Goal: Transaction & Acquisition: Purchase product/service

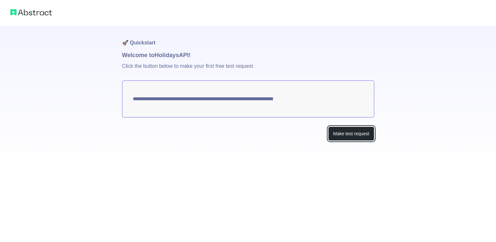
drag, startPoint x: 0, startPoint y: 0, endPoint x: 352, endPoint y: 135, distance: 377.0
click at [352, 136] on button "Make test request" at bounding box center [351, 134] width 46 height 15
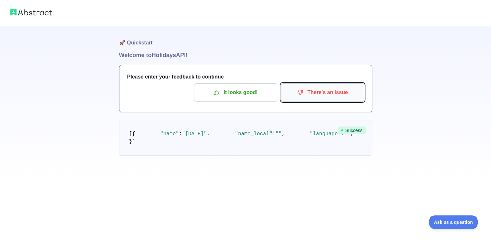
click at [335, 92] on p "There's an issue" at bounding box center [322, 92] width 73 height 11
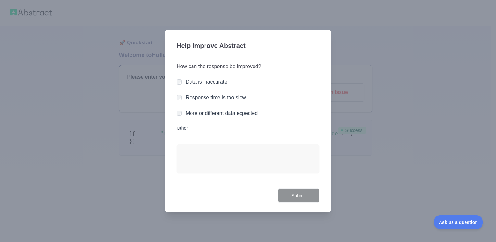
click at [374, 141] on div at bounding box center [248, 121] width 496 height 242
click at [230, 118] on div "How can the response be improved? Data is inaccurate Response time is too slow …" at bounding box center [248, 122] width 143 height 134
click at [198, 110] on label "More or different data expected" at bounding box center [222, 113] width 72 height 6
click at [302, 198] on button "Submit" at bounding box center [299, 196] width 42 height 15
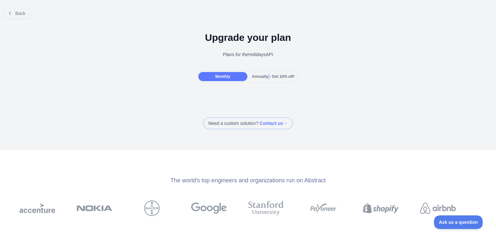
click at [265, 74] on span "Annually - Get 10% off!" at bounding box center [273, 76] width 43 height 5
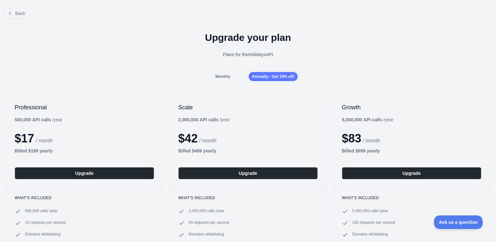
click at [238, 75] on div "Monthly" at bounding box center [222, 76] width 49 height 9
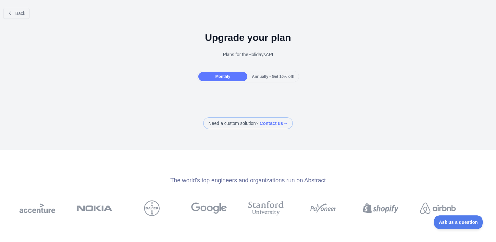
click at [243, 54] on div "Plans for the Holidays API" at bounding box center [248, 54] width 486 height 6
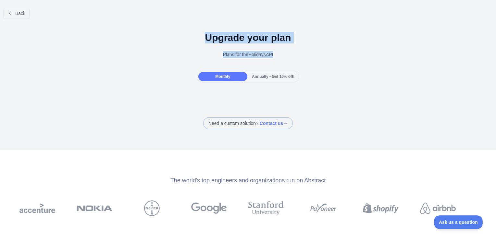
drag, startPoint x: 243, startPoint y: 54, endPoint x: 241, endPoint y: 38, distance: 16.4
click at [241, 38] on div "Upgrade your plan Plans for the Holidays API" at bounding box center [248, 47] width 496 height 47
click at [241, 38] on h1 "Upgrade your plan" at bounding box center [248, 38] width 486 height 12
drag, startPoint x: 241, startPoint y: 38, endPoint x: 247, endPoint y: 54, distance: 17.2
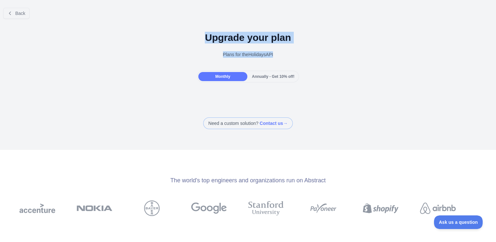
click at [247, 54] on div "Upgrade your plan Plans for the Holidays API" at bounding box center [248, 47] width 496 height 47
click at [247, 54] on div "Plans for the Holidays API" at bounding box center [248, 54] width 486 height 6
click at [25, 15] on button "Back" at bounding box center [16, 13] width 26 height 11
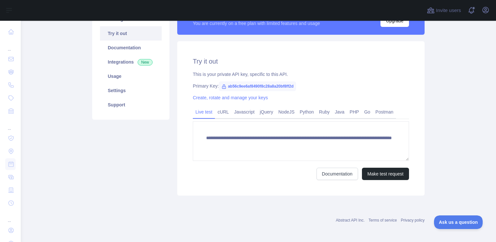
scroll to position [66, 0]
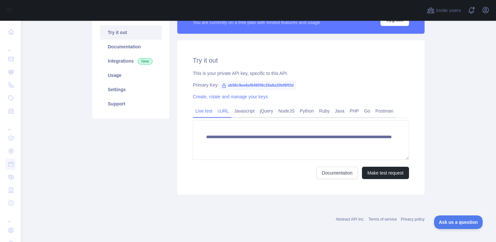
click at [226, 111] on link "cURL" at bounding box center [223, 111] width 17 height 10
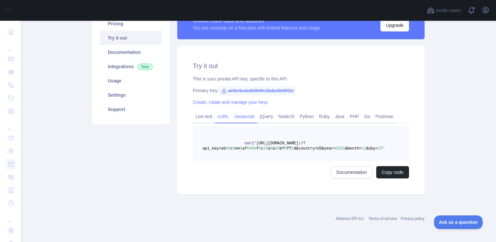
scroll to position [60, 0]
click at [206, 118] on link "Live test" at bounding box center [204, 117] width 22 height 10
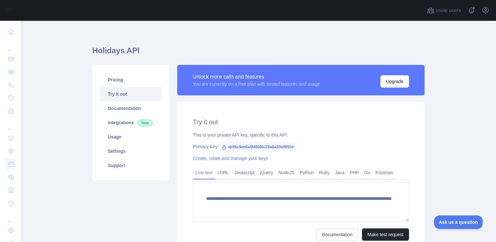
scroll to position [0, 0]
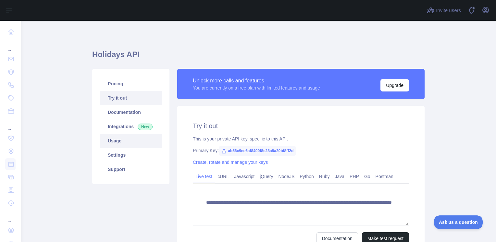
click at [143, 140] on link "Usage" at bounding box center [131, 141] width 62 height 14
